Goal: Task Accomplishment & Management: Complete application form

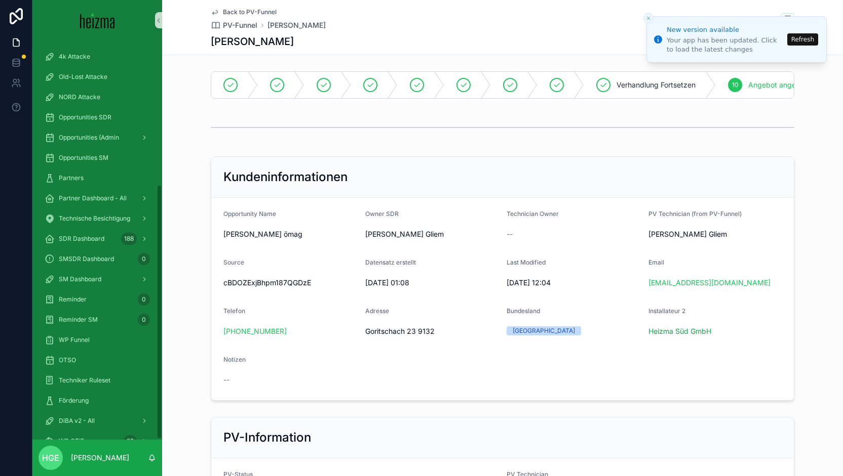
scroll to position [1111, 0]
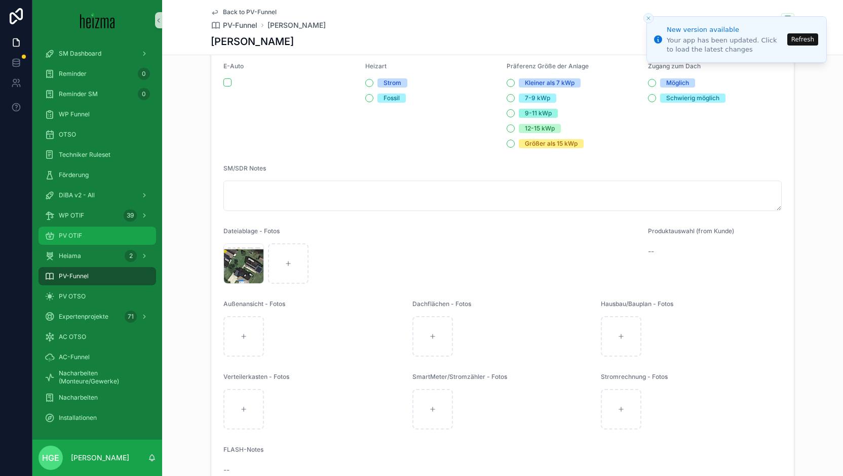
click at [99, 239] on div "PV OTIF" at bounding box center [97, 236] width 105 height 16
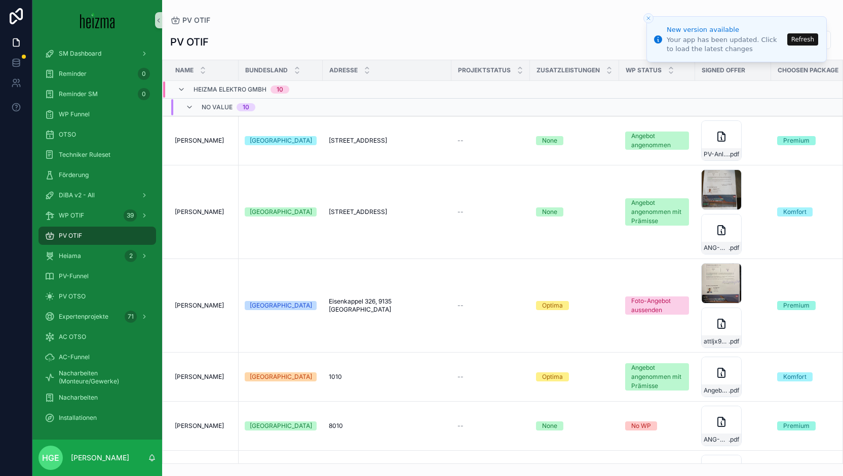
click at [810, 44] on button "Refresh" at bounding box center [802, 39] width 31 height 12
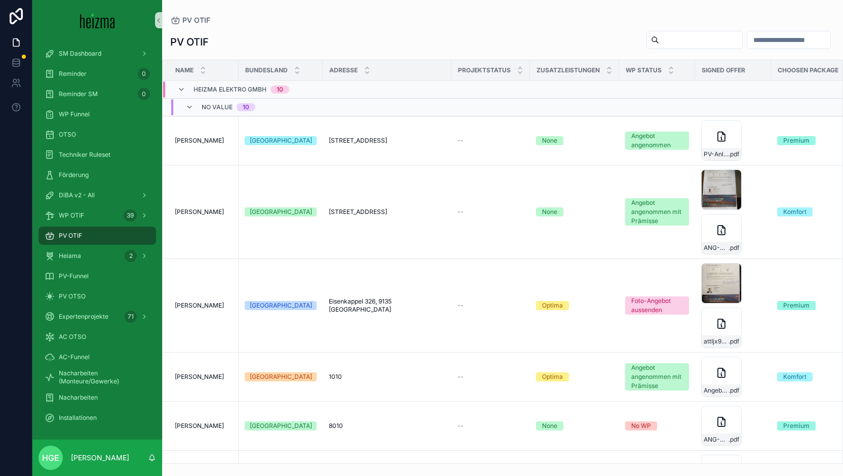
click at [665, 35] on input "scrollable content" at bounding box center [700, 40] width 83 height 14
type input "********"
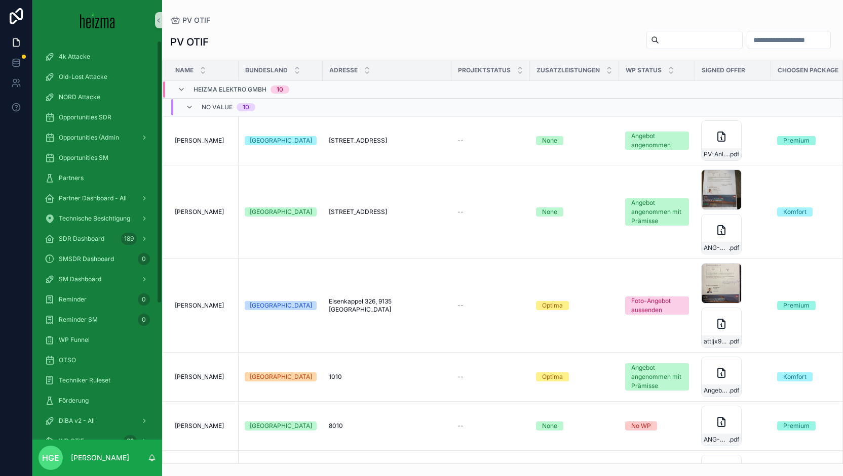
click at [663, 38] on input "scrollable content" at bounding box center [700, 40] width 83 height 14
type input "********"
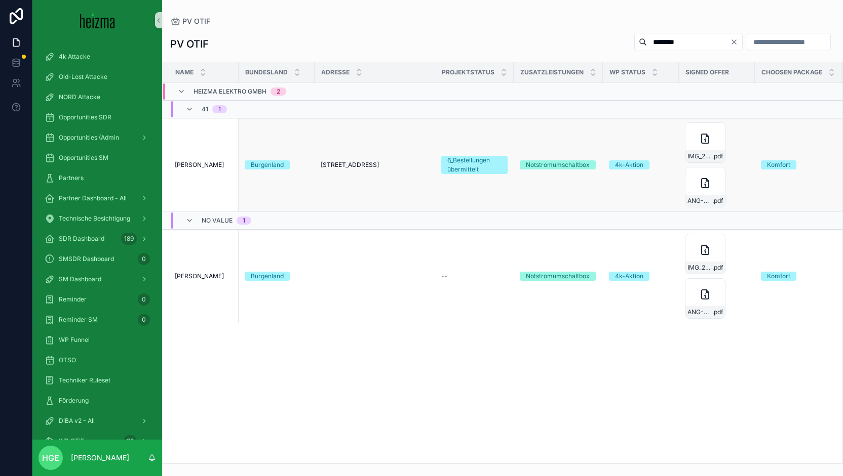
click at [209, 169] on td "Manfred Suchanek Manfred Suchanek" at bounding box center [201, 165] width 76 height 94
click at [210, 163] on span "Manfred Suchanek" at bounding box center [199, 165] width 49 height 8
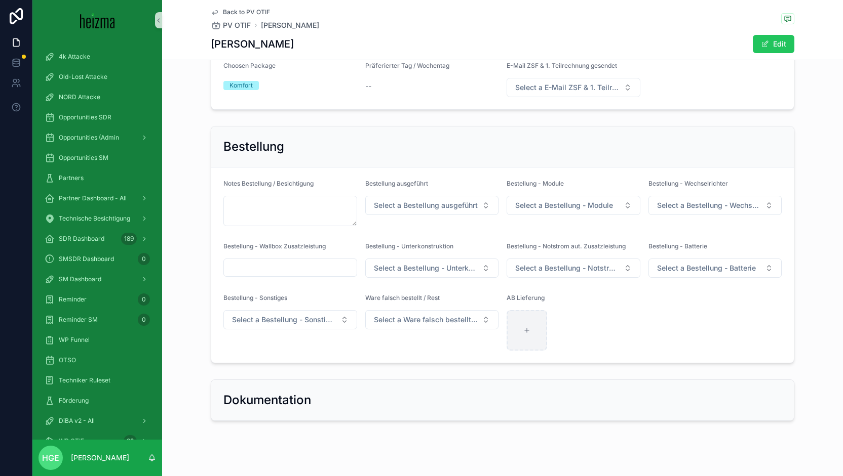
scroll to position [1811, 0]
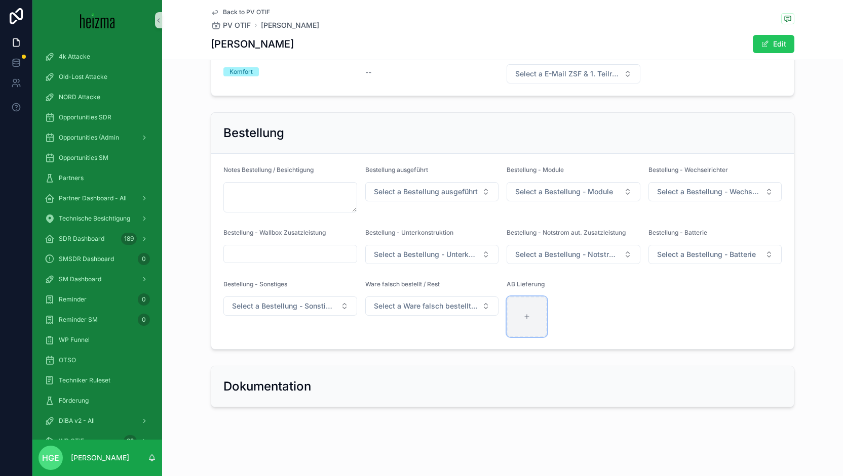
click at [533, 318] on div "scrollable content" at bounding box center [526, 317] width 41 height 41
type input "**********"
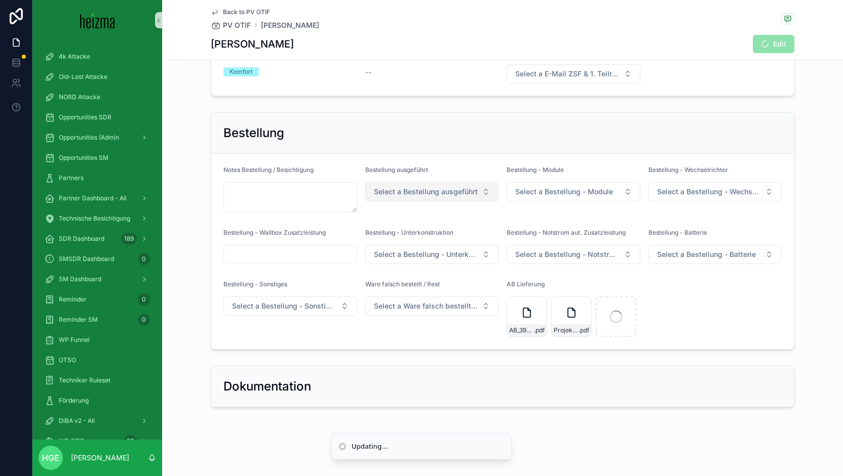
click at [444, 185] on button "Select a Bestellung ausgeführt" at bounding box center [432, 191] width 134 height 19
click at [410, 229] on div "ja" at bounding box center [428, 232] width 129 height 15
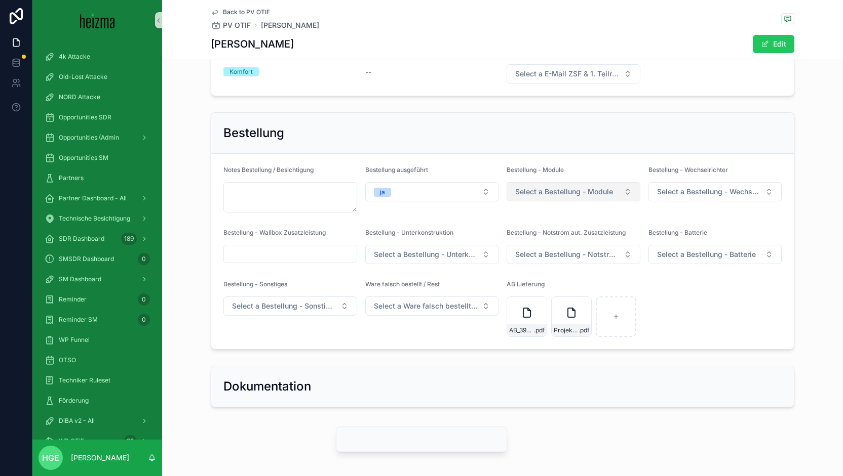
click at [556, 187] on span "Select a Bestellung - Module" at bounding box center [564, 192] width 98 height 10
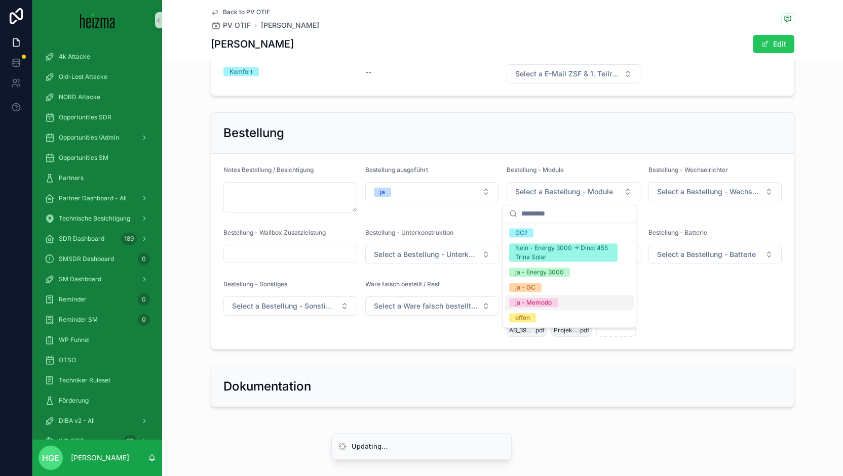
click at [560, 297] on div "ja - Memodo" at bounding box center [569, 302] width 129 height 15
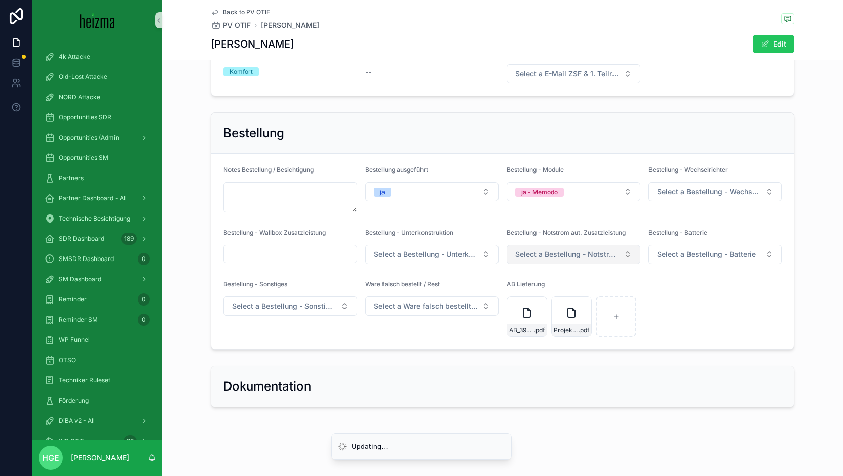
click at [583, 256] on span "Select a Bestellung - Notstrom aut. Zusatzleistung" at bounding box center [567, 255] width 104 height 10
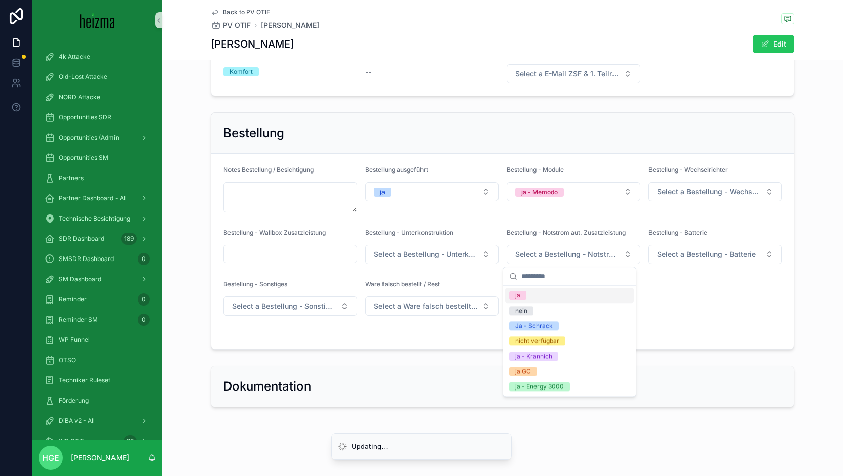
click at [722, 303] on form "Notes Bestellung / Besichtigung Bestellung ausgeführt ja Bestellung - Module ja…" at bounding box center [502, 251] width 582 height 195
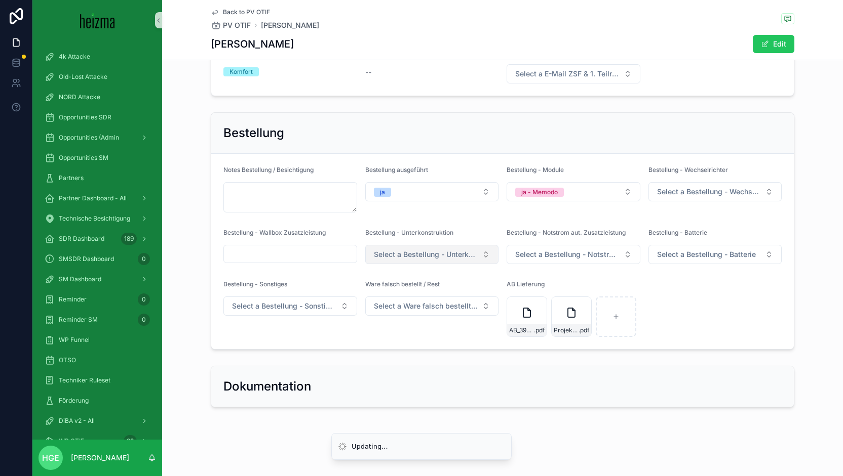
click at [407, 250] on span "Select a Bestellung - Unterkonstruktion" at bounding box center [426, 255] width 104 height 10
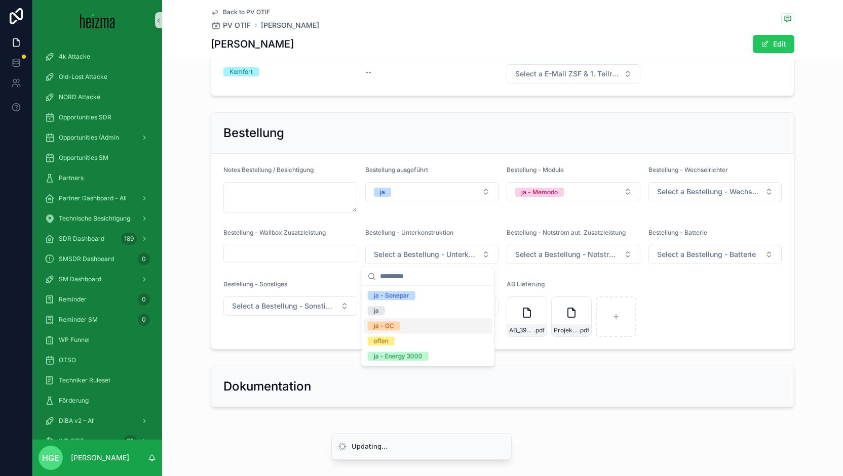
click at [403, 325] on div "ja - GC" at bounding box center [428, 325] width 129 height 15
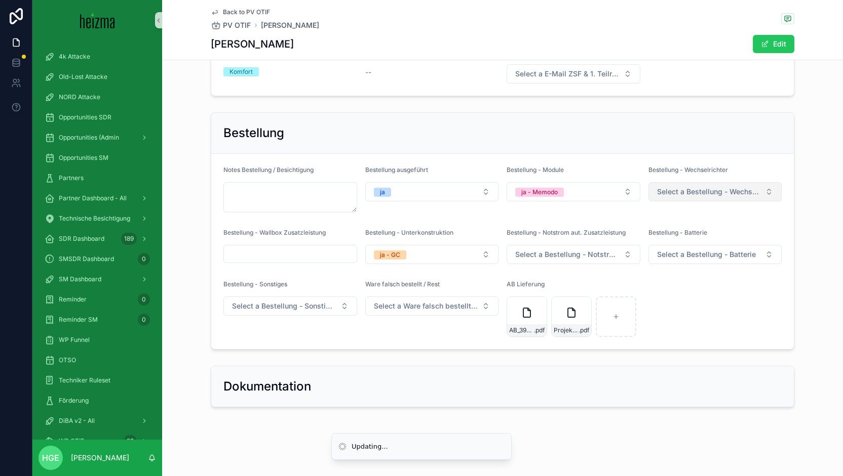
click at [727, 190] on span "Select a Bestellung - Wechselrichter" at bounding box center [709, 192] width 104 height 10
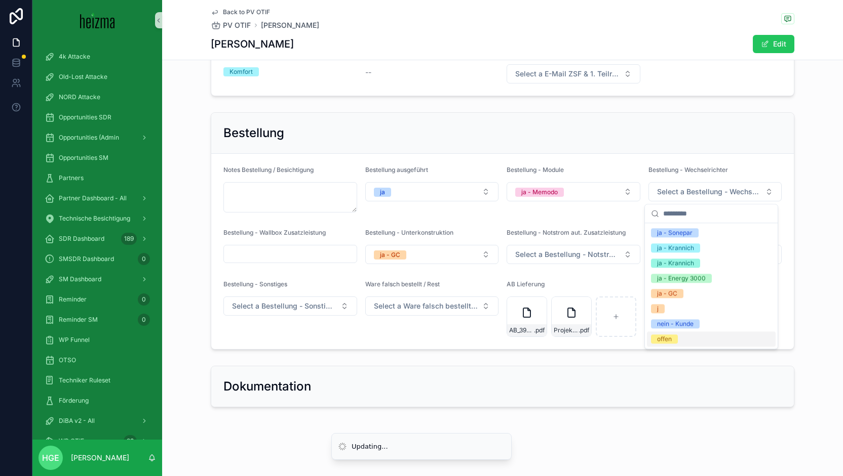
click at [732, 364] on div "Dokumentation" at bounding box center [502, 387] width 681 height 50
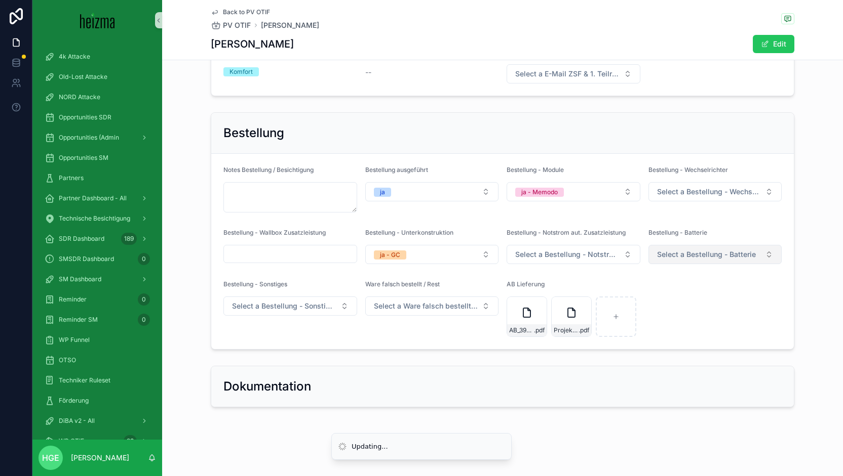
click at [708, 252] on span "Select a Bestellung - Batterie" at bounding box center [706, 255] width 99 height 10
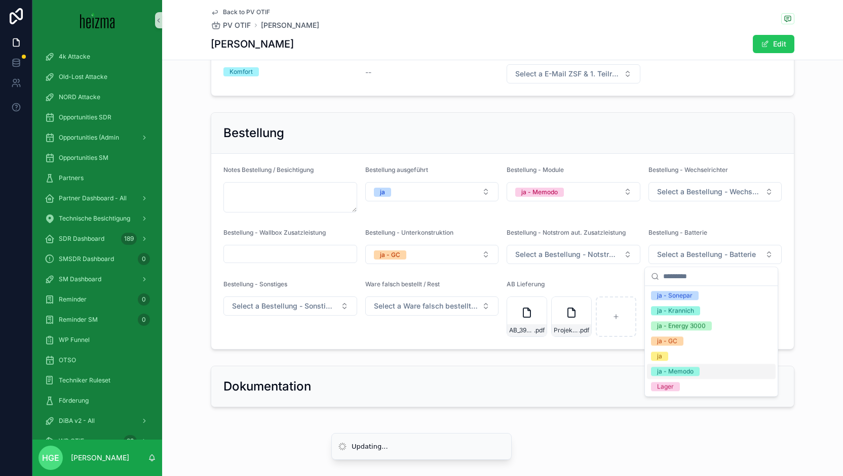
click at [695, 369] on span "ja - Memodo" at bounding box center [675, 371] width 49 height 9
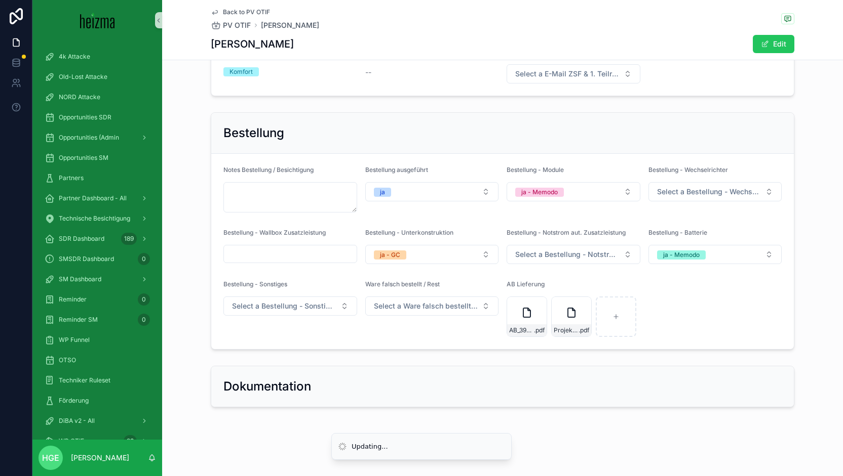
click at [402, 350] on div "Bestellung Notes Bestellung / Besichtigung Bestellung ausgeführt ja Bestellung …" at bounding box center [502, 230] width 583 height 237
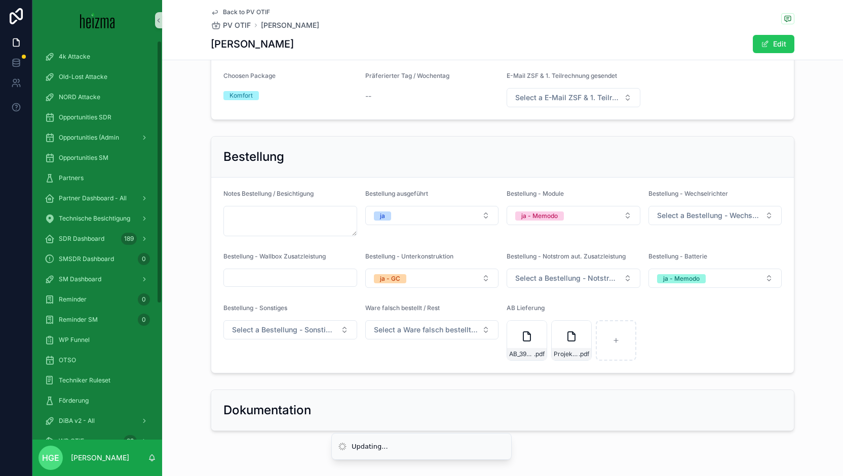
scroll to position [1709, 0]
